Goal: Subscribe to service/newsletter

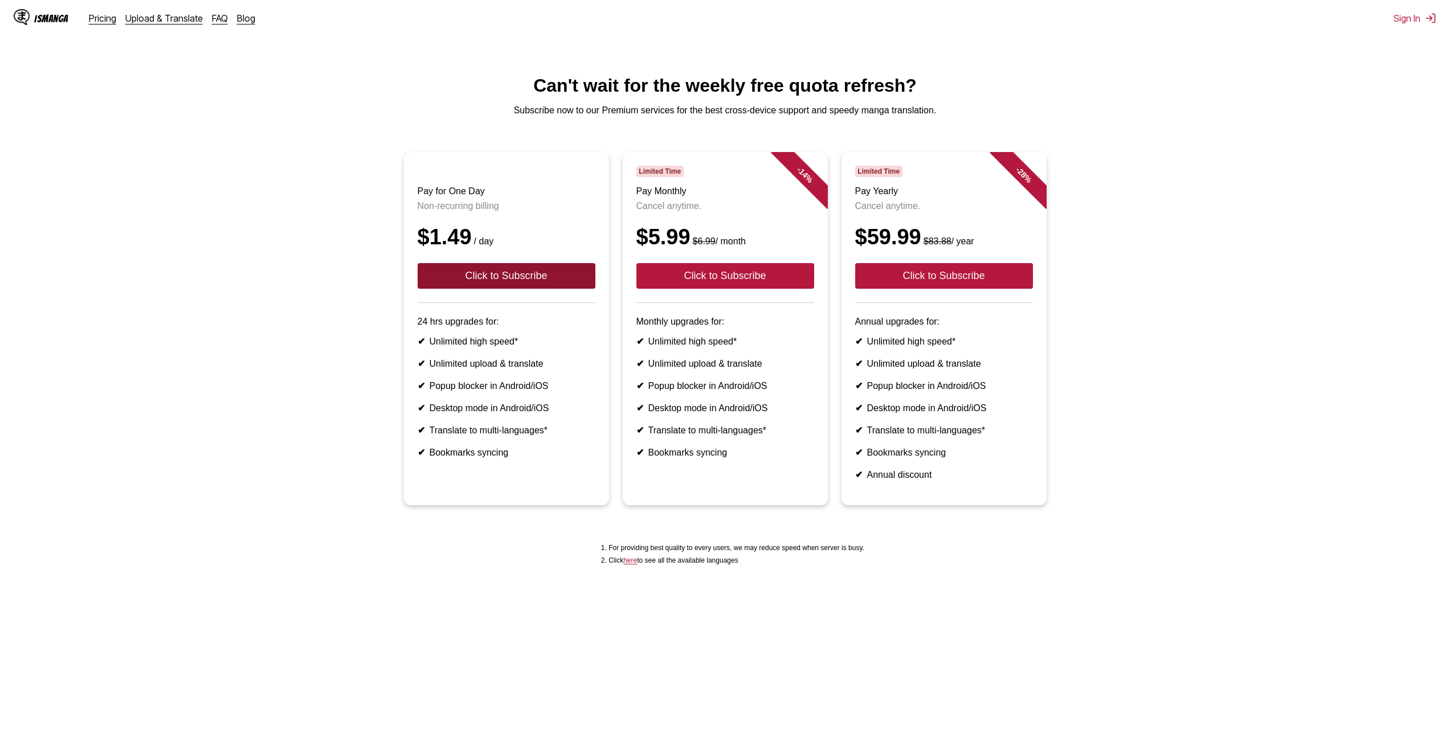
click at [496, 288] on button "Click to Subscribe" at bounding box center [507, 276] width 178 height 26
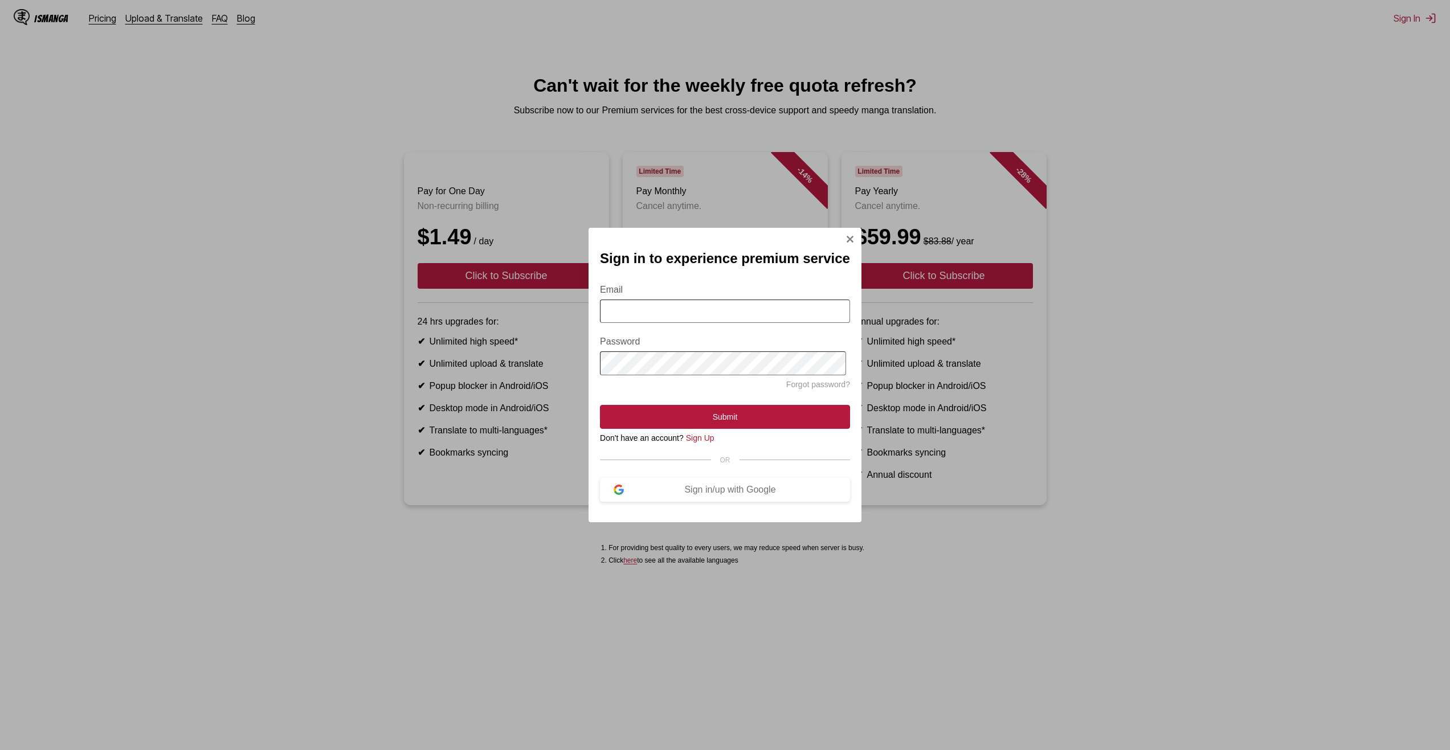
click at [850, 235] on img "Sign In Modal" at bounding box center [849, 239] width 9 height 9
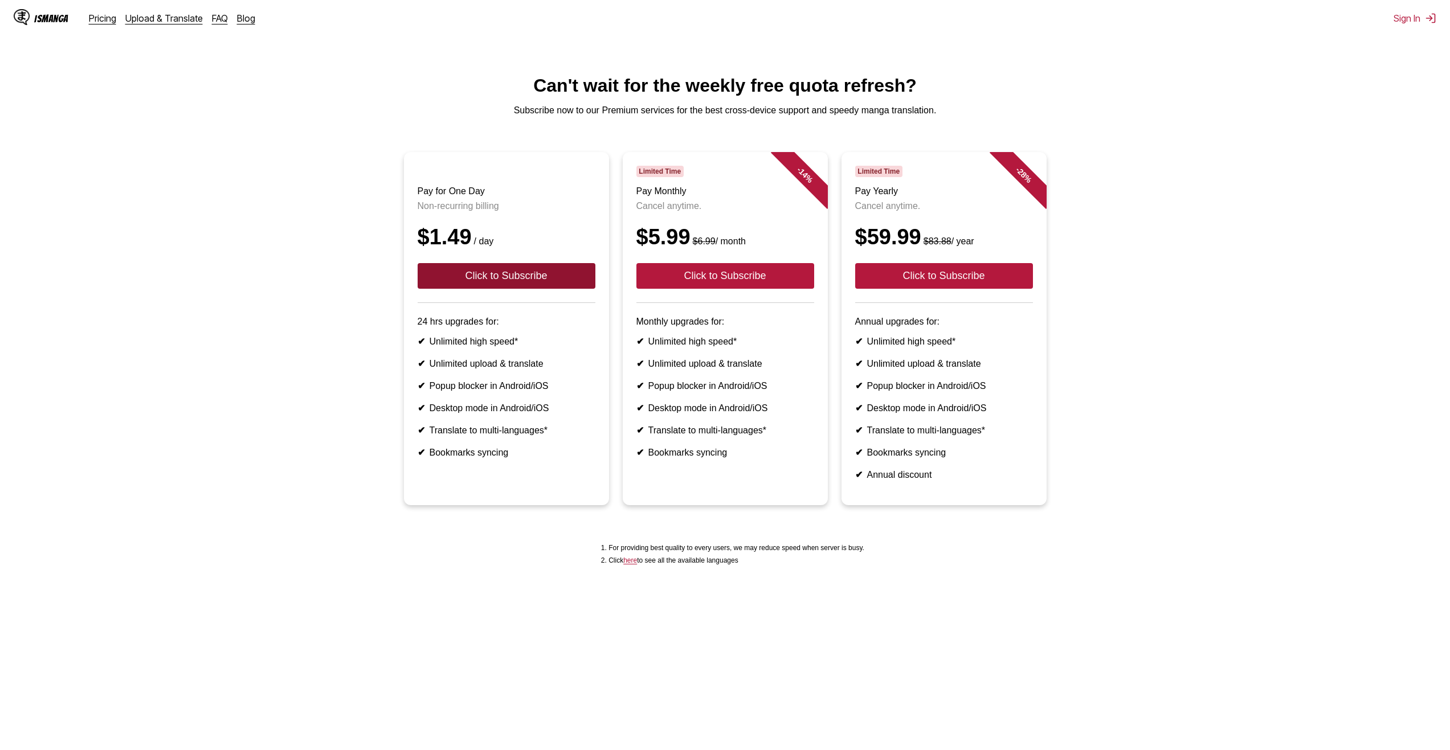
click at [523, 289] on button "Click to Subscribe" at bounding box center [507, 276] width 178 height 26
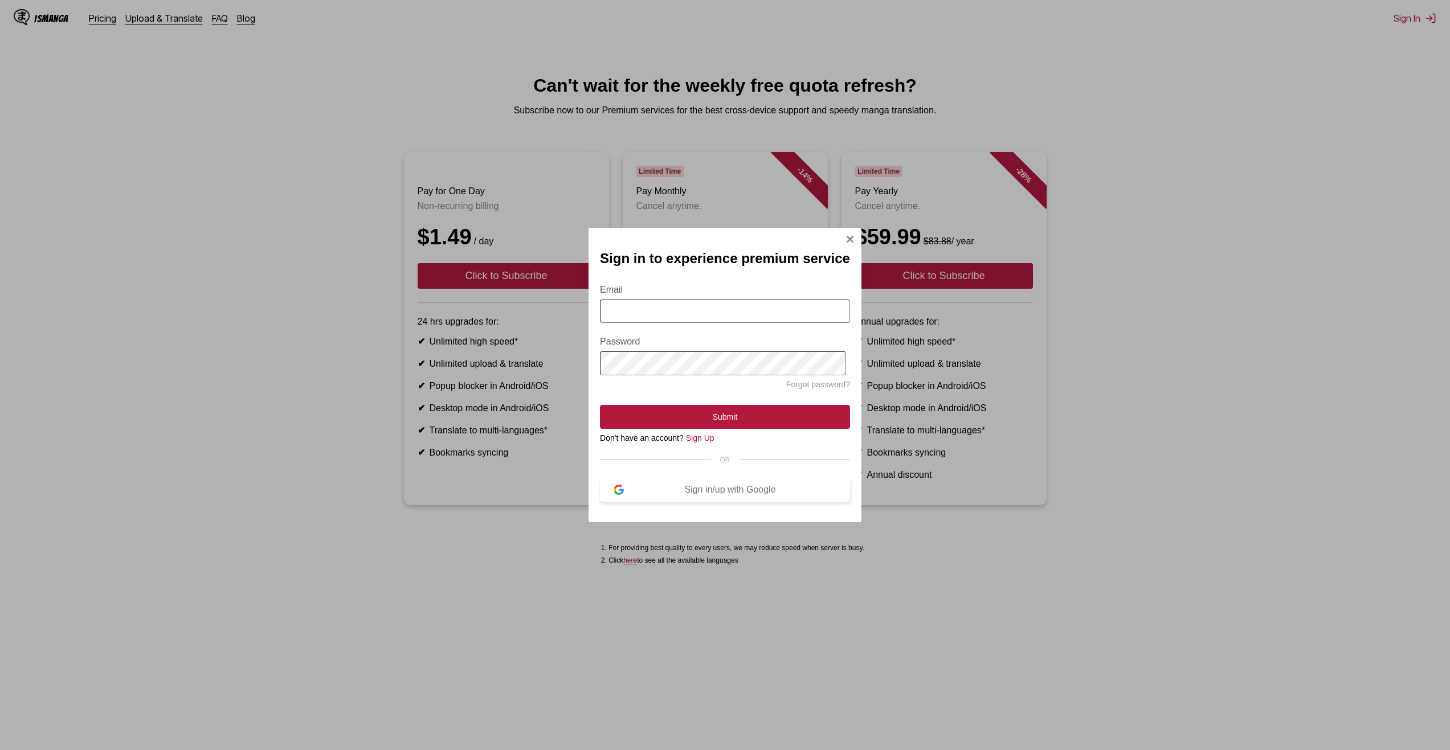
click at [693, 495] on div "Sign in/up with Google" at bounding box center [730, 490] width 213 height 10
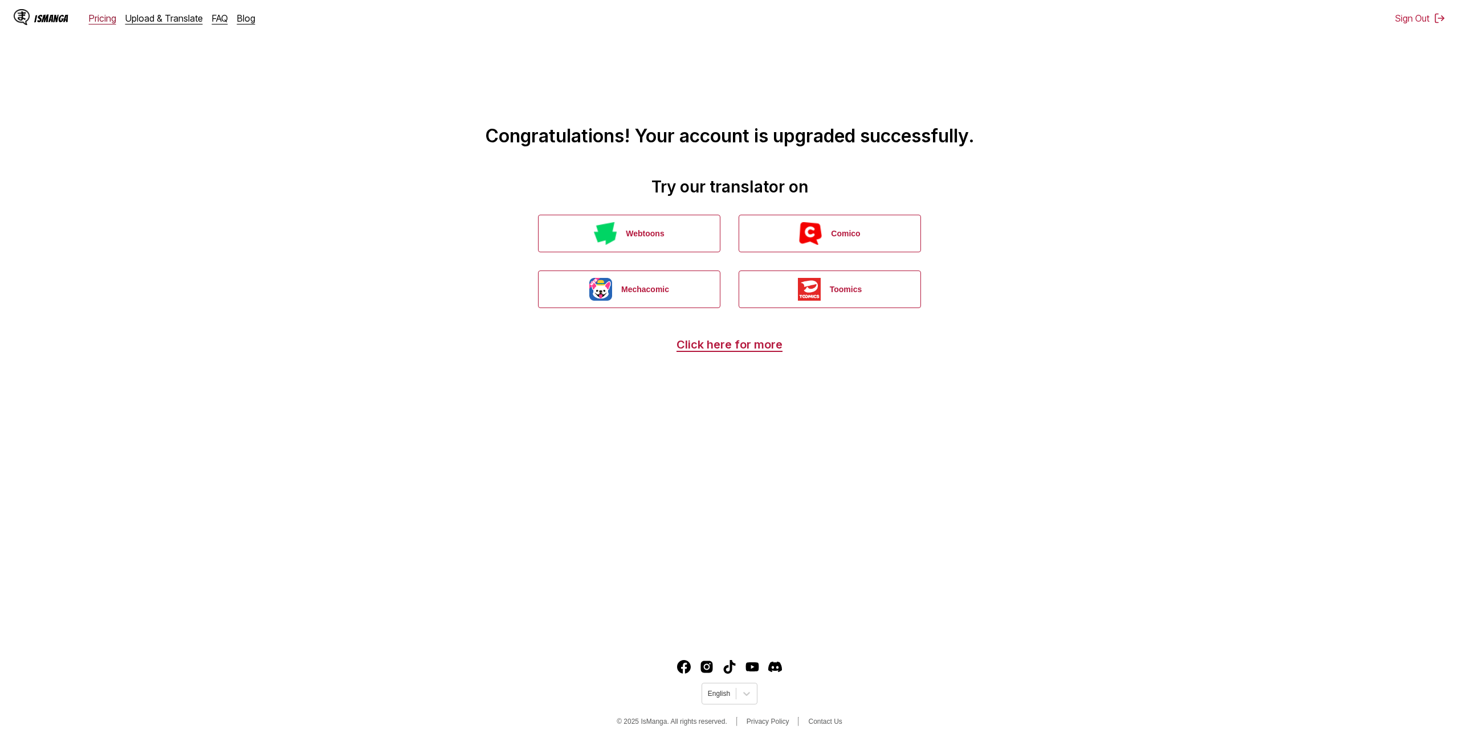
click at [92, 21] on link "Pricing" at bounding box center [102, 18] width 27 height 11
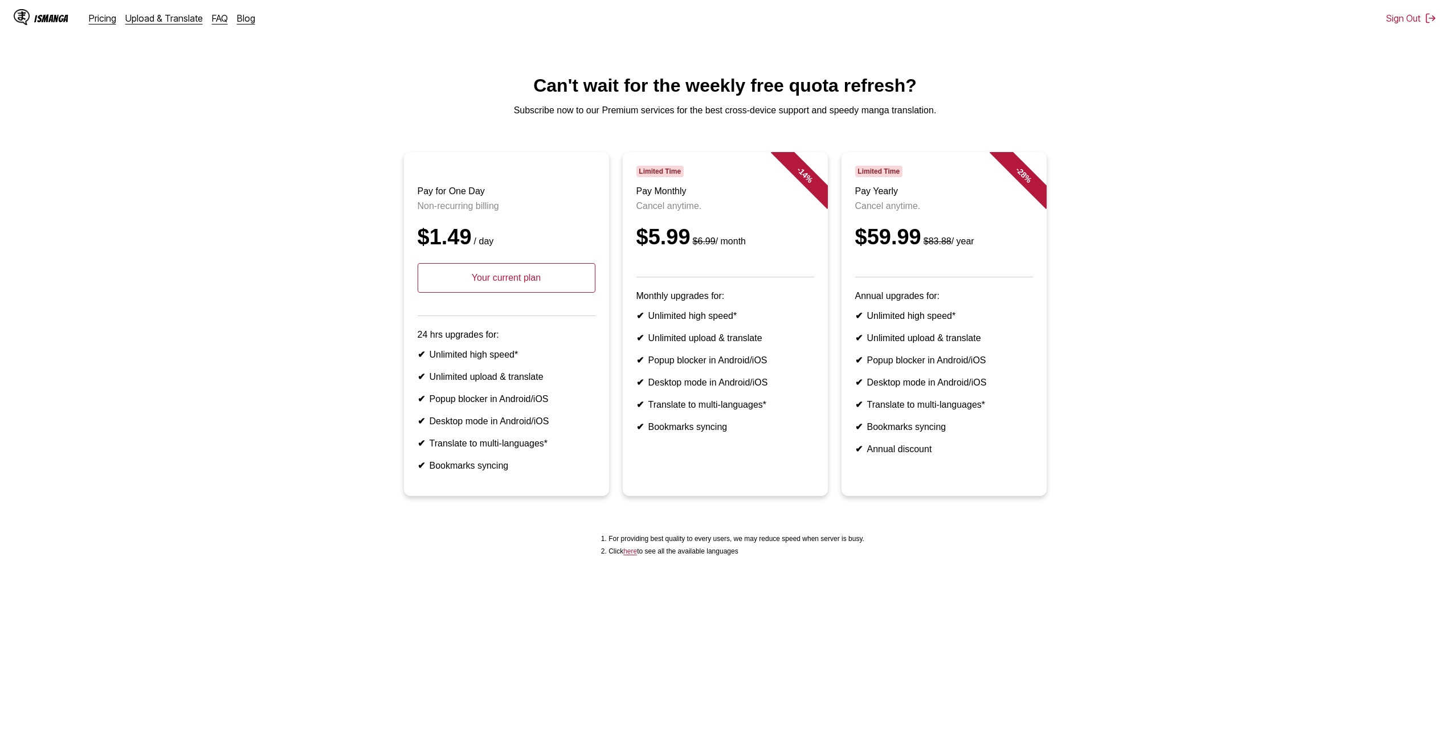
click at [518, 293] on p "Your current plan" at bounding box center [507, 278] width 178 height 30
click at [598, 208] on article "Pay for One Day Non-recurring billing $1.49 / day Your current plan 24 hrs upgr…" at bounding box center [506, 324] width 205 height 344
click at [752, 222] on header "Limited Time Pay Monthly Cancel anytime. $5.99 $6.99 / month" at bounding box center [725, 222] width 178 height 112
click at [737, 236] on div "$5.99 $6.99 / month" at bounding box center [725, 237] width 178 height 24
click at [738, 246] on small "$6.99 / month" at bounding box center [718, 241] width 55 height 10
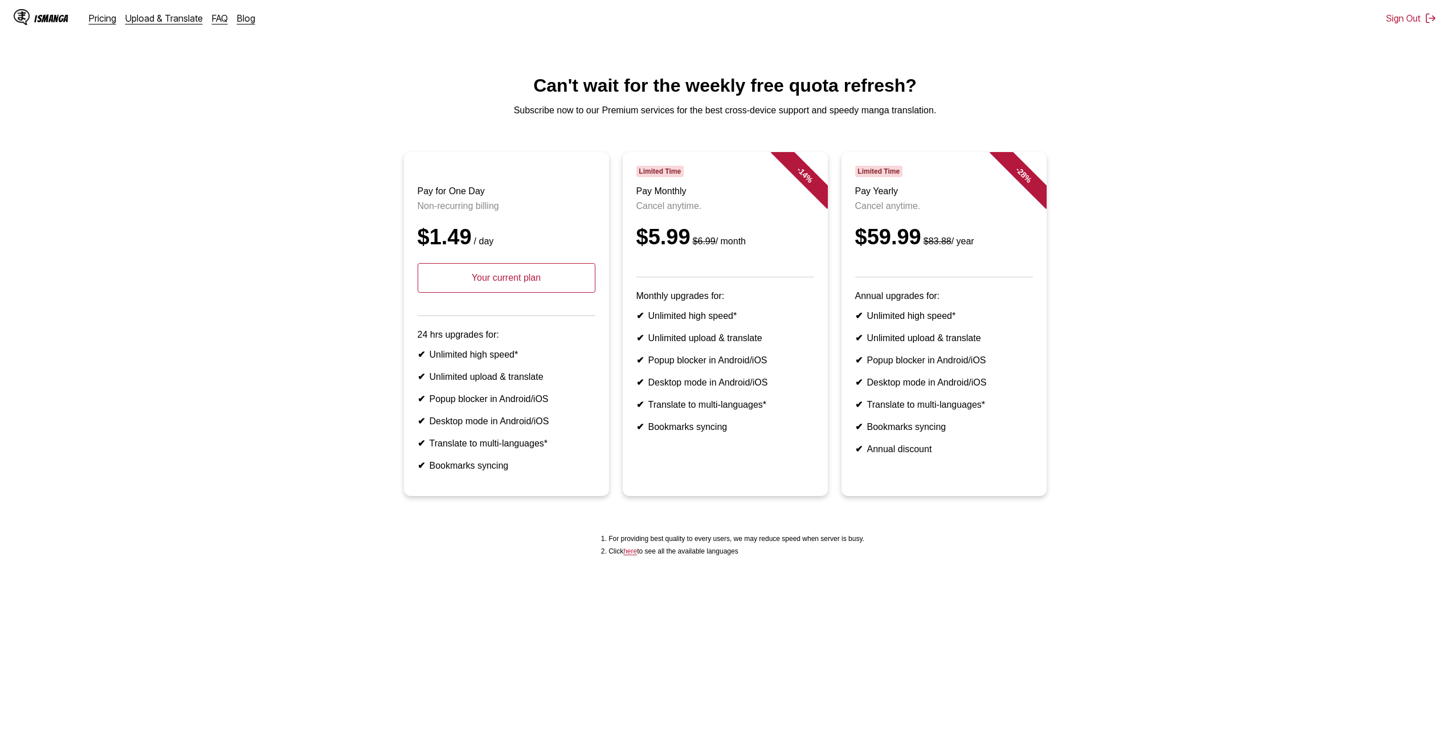
click at [746, 250] on div "$5.99 $6.99 / month" at bounding box center [725, 237] width 178 height 24
click at [54, 16] on div "IsManga" at bounding box center [51, 18] width 34 height 11
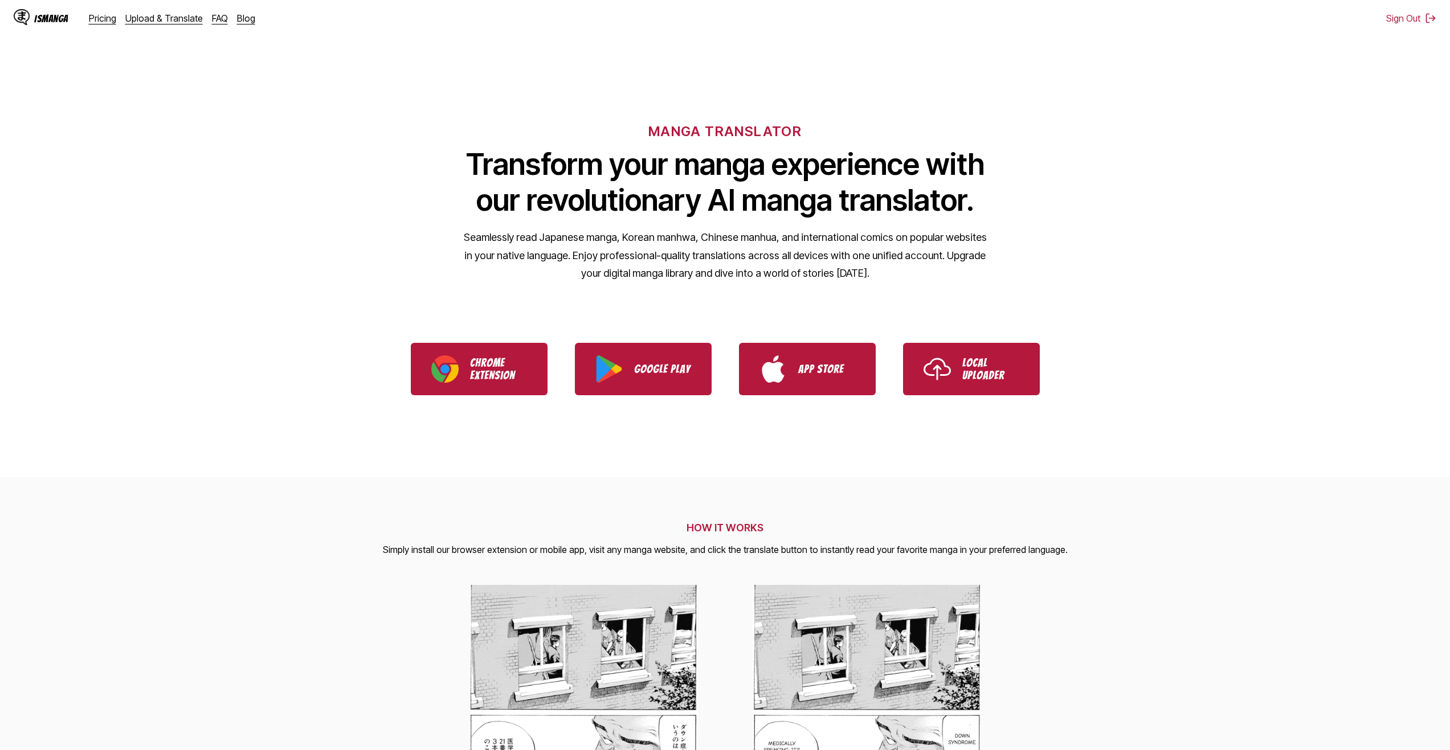
scroll to position [57, 0]
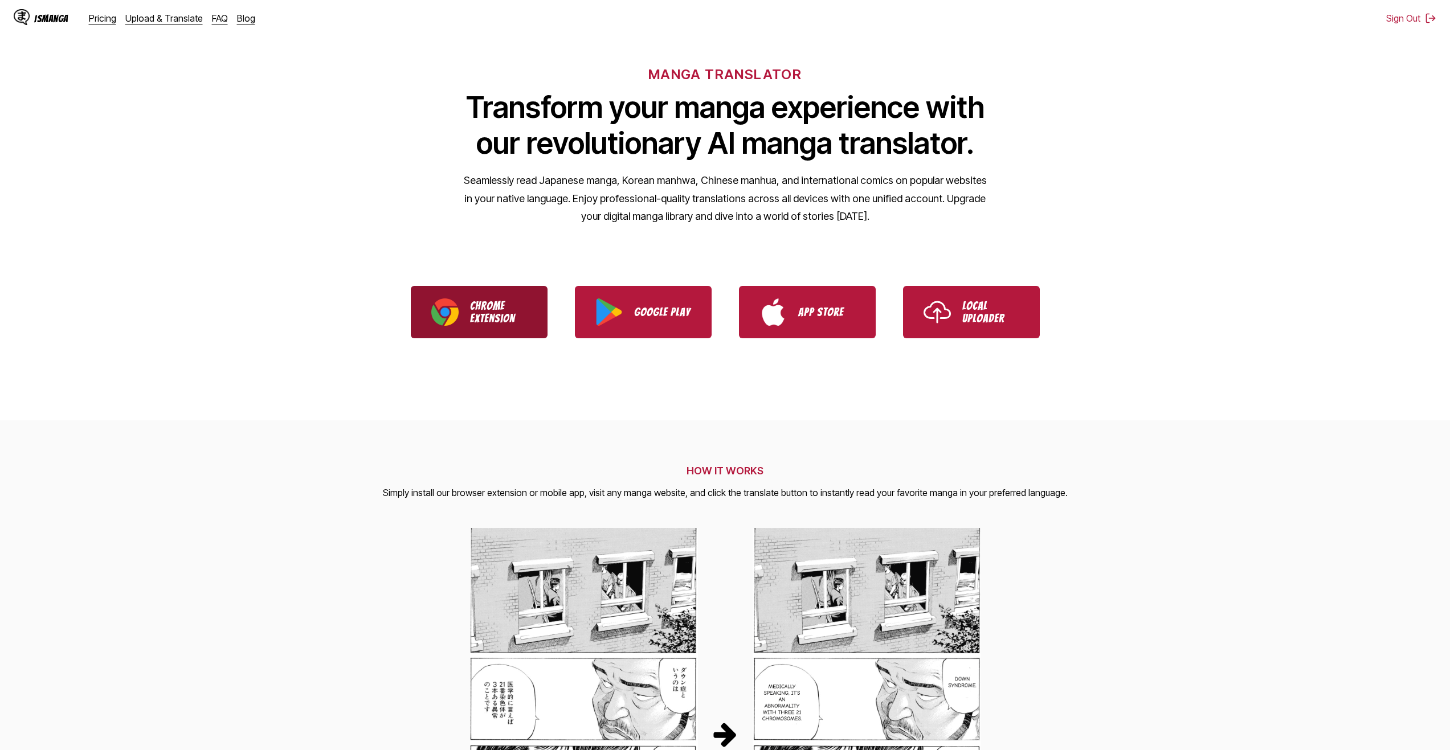
click at [487, 317] on p "Chrome Extension" at bounding box center [498, 312] width 57 height 25
